Goal: Task Accomplishment & Management: Manage account settings

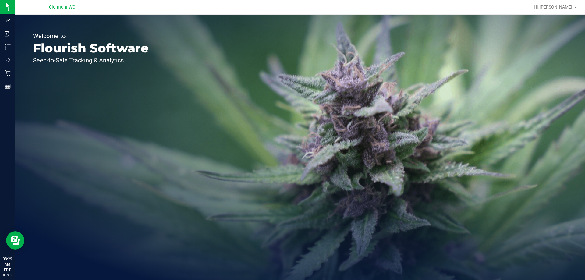
drag, startPoint x: 224, startPoint y: 3, endPoint x: 233, endPoint y: 119, distance: 116.4
click at [261, 115] on div "Welcome to Flourish Software Seed-to-Sale Tracking & Analytics" at bounding box center [300, 147] width 570 height 265
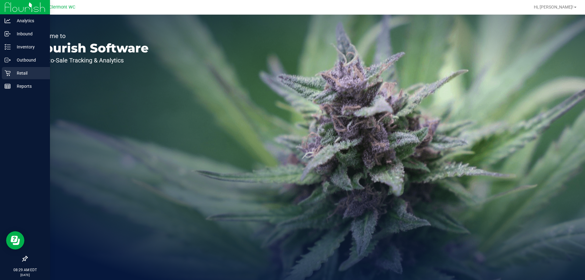
click at [8, 76] on icon at bounding box center [8, 73] width 6 height 6
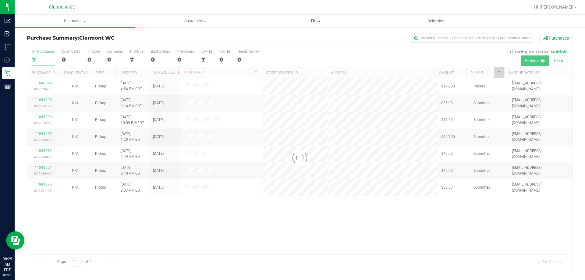
click at [305, 20] on span "Tills" at bounding box center [316, 20] width 120 height 5
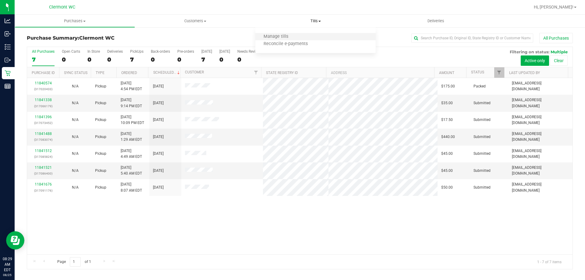
click at [303, 36] on li "Manage tills" at bounding box center [315, 36] width 120 height 7
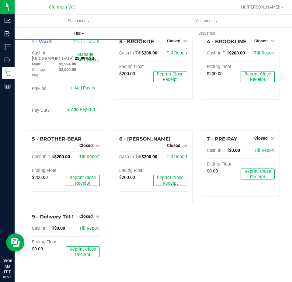
click at [75, 33] on span "Tills" at bounding box center [79, 33] width 128 height 5
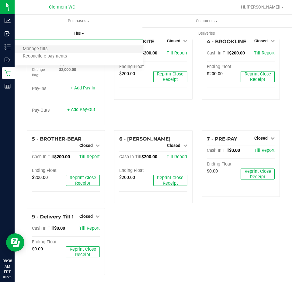
click at [68, 48] on li "Manage tills" at bounding box center [79, 49] width 128 height 7
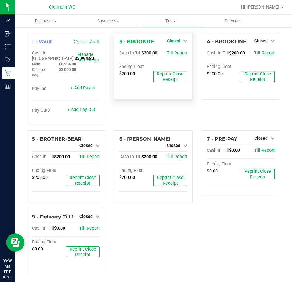
click at [178, 40] on link "Closed" at bounding box center [177, 40] width 20 height 5
click at [174, 54] on link "Open Till" at bounding box center [174, 53] width 16 height 5
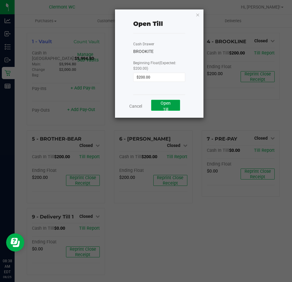
click at [168, 105] on span "Open Till" at bounding box center [166, 106] width 10 height 11
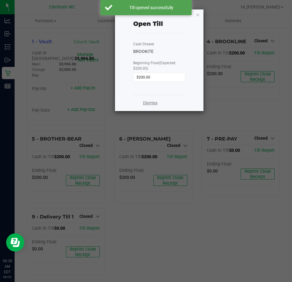
click at [148, 104] on link "Dismiss" at bounding box center [150, 103] width 15 height 6
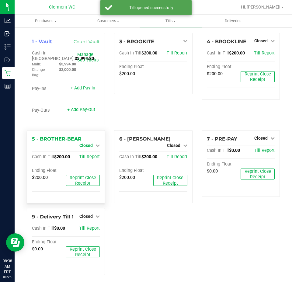
click at [89, 145] on span "Closed" at bounding box center [85, 145] width 13 height 5
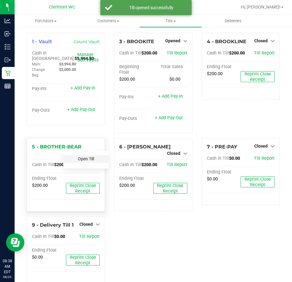
click at [88, 157] on link "Open Till" at bounding box center [86, 159] width 16 height 5
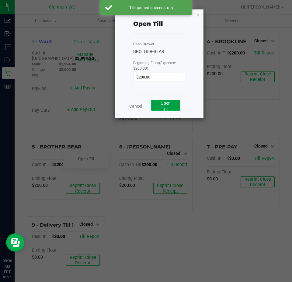
click at [165, 108] on span "Open Till" at bounding box center [166, 106] width 10 height 11
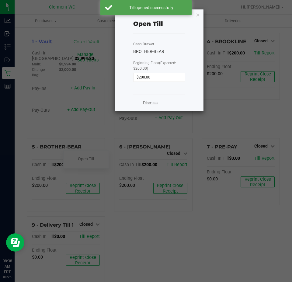
click at [154, 106] on link "Dismiss" at bounding box center [150, 103] width 15 height 6
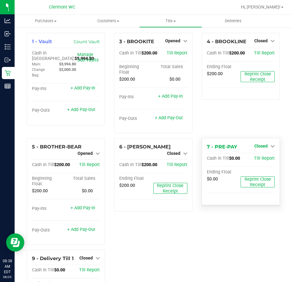
click at [271, 146] on icon at bounding box center [273, 146] width 4 height 4
click at [262, 158] on link "Open Till" at bounding box center [261, 159] width 16 height 5
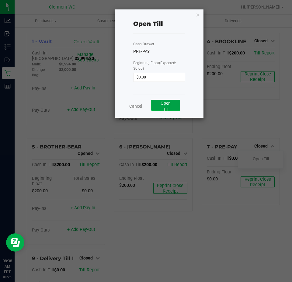
click at [168, 112] on span "Open Till" at bounding box center [166, 106] width 10 height 11
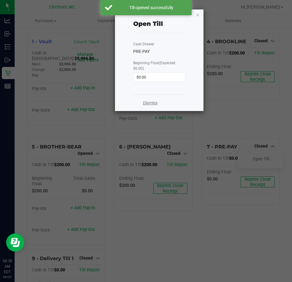
click at [151, 103] on link "Dismiss" at bounding box center [150, 103] width 15 height 6
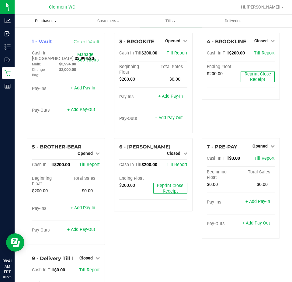
click at [47, 23] on span "Purchases" at bounding box center [46, 20] width 62 height 5
click at [42, 51] on span "All purchases" at bounding box center [36, 51] width 43 height 5
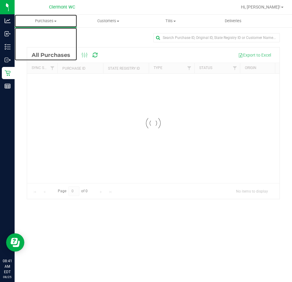
click at [45, 19] on span "Purchases" at bounding box center [46, 20] width 62 height 5
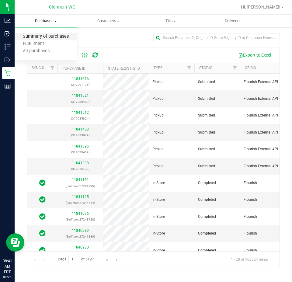
click at [45, 36] on span "Summary of purchases" at bounding box center [46, 36] width 62 height 5
